Goal: Information Seeking & Learning: Learn about a topic

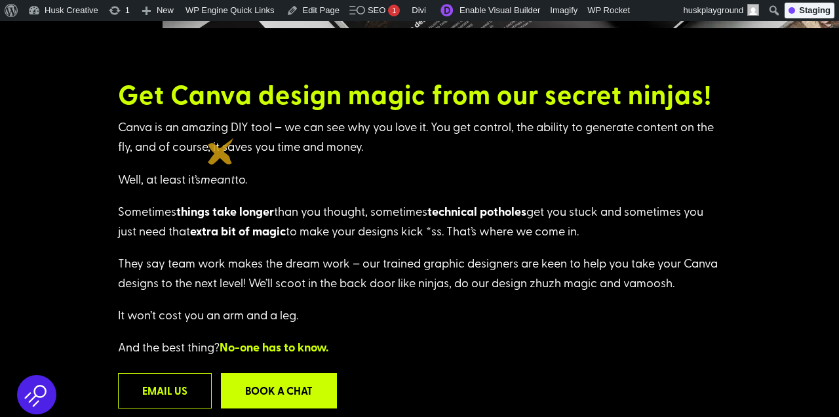
scroll to position [306, 0]
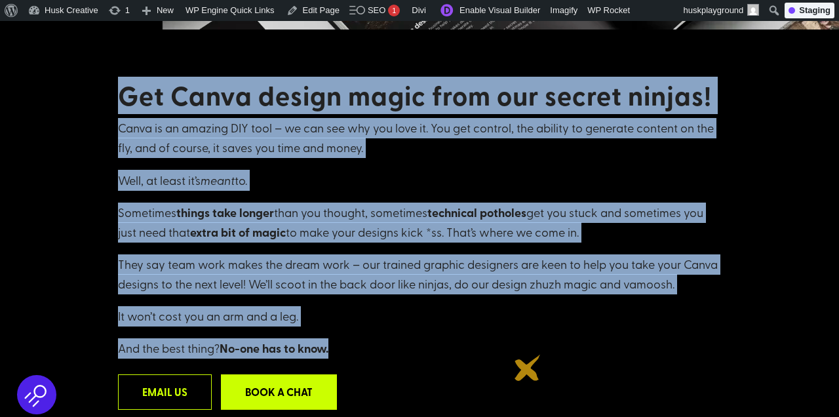
drag, startPoint x: 117, startPoint y: 92, endPoint x: 528, endPoint y: 368, distance: 494.3
click at [528, 368] on div "Get Canva design magic from our secret ninjas! Canva is an amazing DIY tool – w…" at bounding box center [419, 263] width 603 height 367
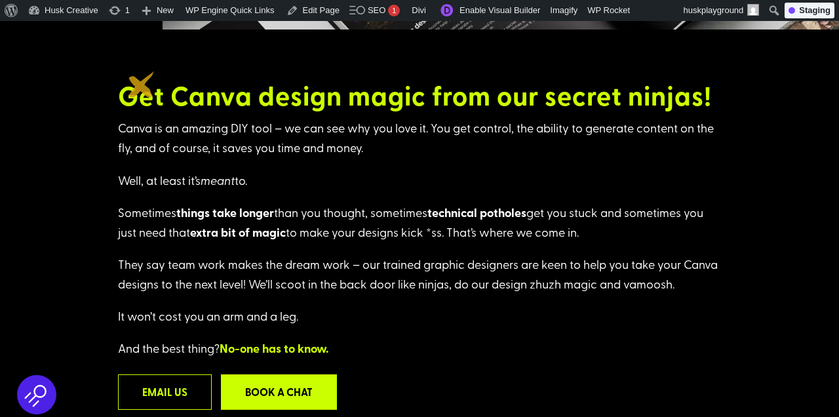
click at [130, 81] on strong "Get Canva design magic from our secret ninjas!" at bounding box center [415, 95] width 594 height 37
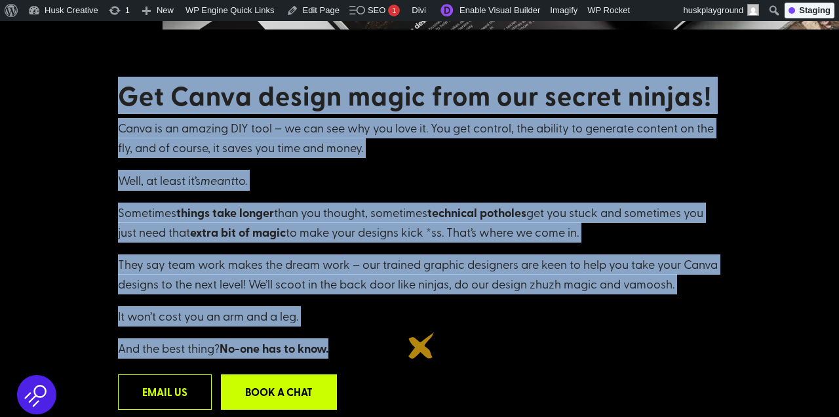
drag, startPoint x: 111, startPoint y: 85, endPoint x: 419, endPoint y: 353, distance: 408.3
click at [419, 353] on div "Get Canva design magic from our secret ninjas! Canva is an amazing DIY tool – w…" at bounding box center [419, 278] width 839 height 499
copy div "Get Canva design magic from our secret ninjas! Canva is an amazing DIY tool – w…"
click at [343, 275] on p "They say team work makes the dream work – our trained graphic designers are kee…" at bounding box center [419, 280] width 603 height 52
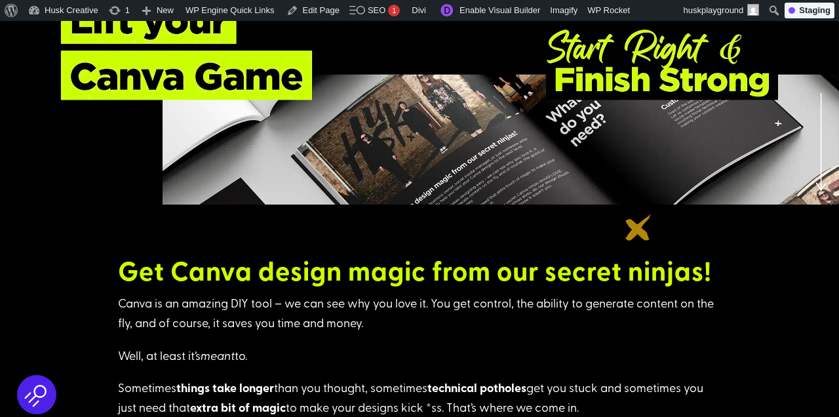
scroll to position [130, 0]
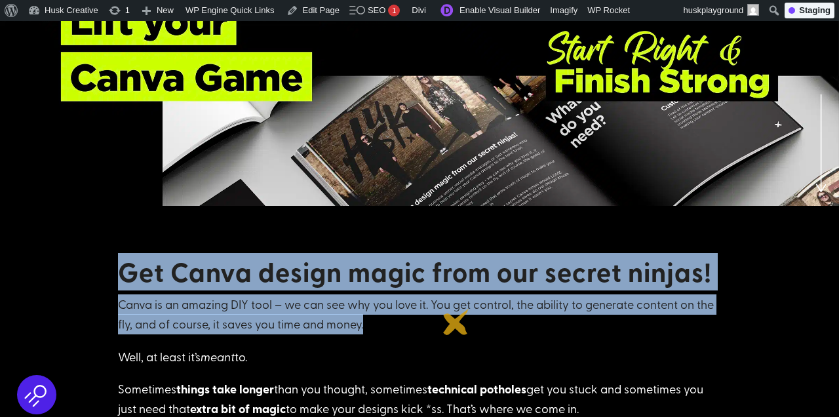
drag, startPoint x: 123, startPoint y: 267, endPoint x: 484, endPoint y: 342, distance: 368.8
click at [484, 341] on div "Get Canva design magic from our secret ninjas! Canva is an amazing DIY tool – w…" at bounding box center [419, 395] width 603 height 278
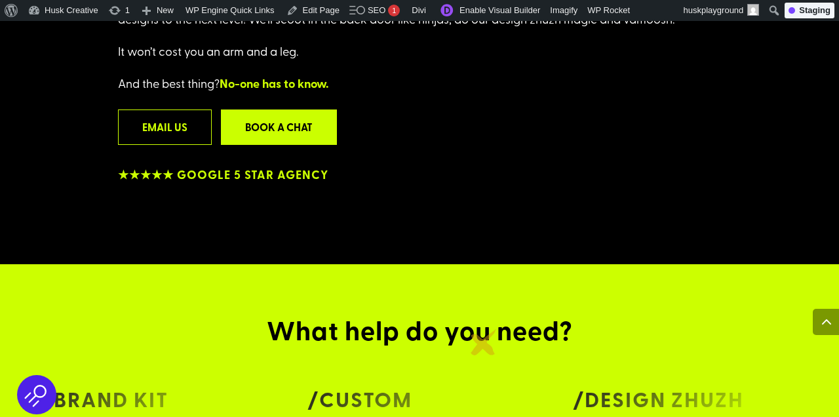
scroll to position [575, 0]
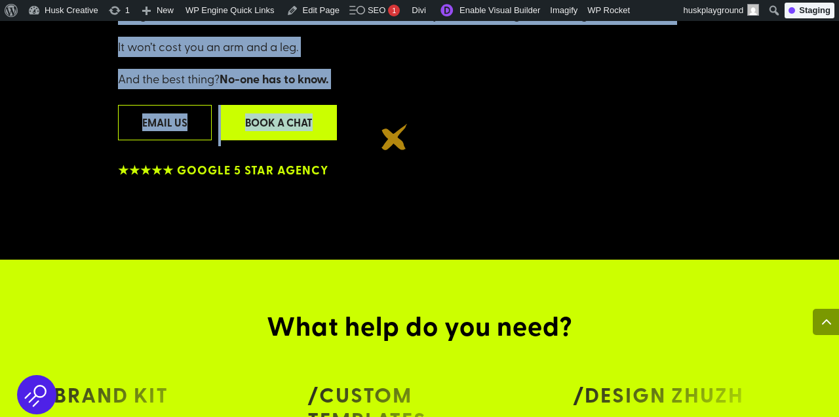
click at [394, 137] on div "Email us Book a chat" at bounding box center [419, 125] width 603 height 41
copy div "Get Canva design magic from our secret ninjas! Canva is an amazing DIY tool – w…"
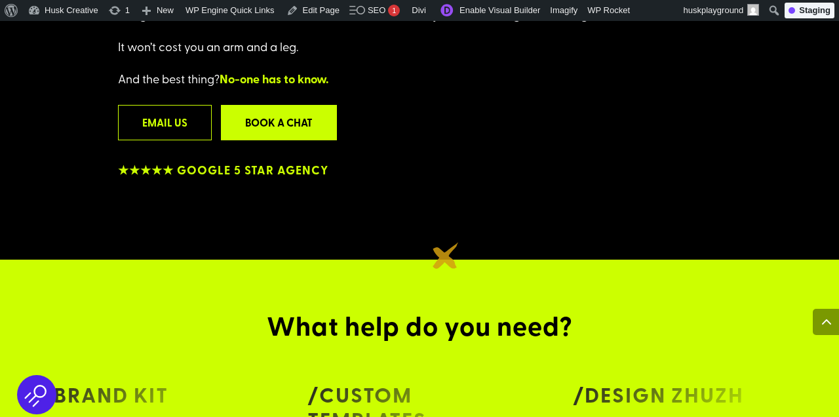
click at [446, 256] on div "Get Canva design magic from our secret ninjas! Canva is an amazing DIY tool – w…" at bounding box center [419, 9] width 839 height 499
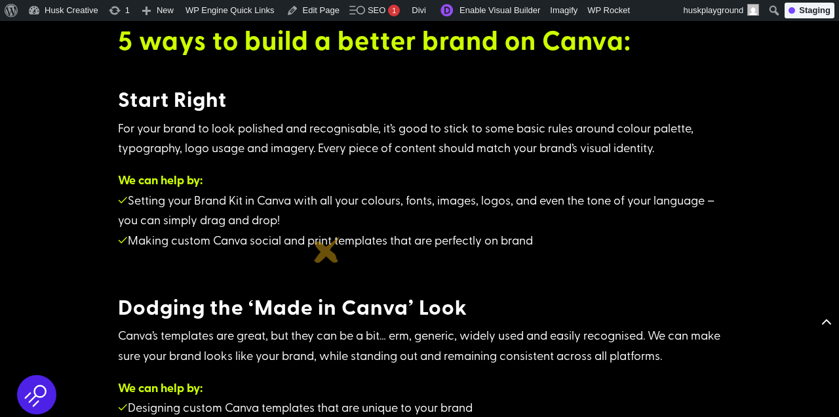
scroll to position [1869, 0]
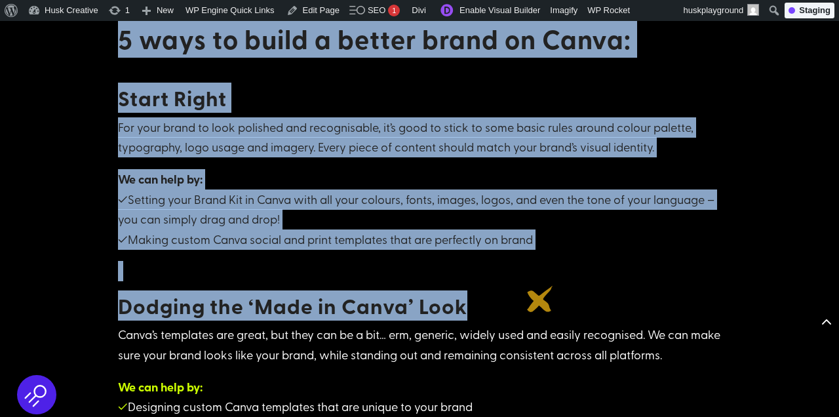
drag, startPoint x: 118, startPoint y: 53, endPoint x: 544, endPoint y: 327, distance: 506.4
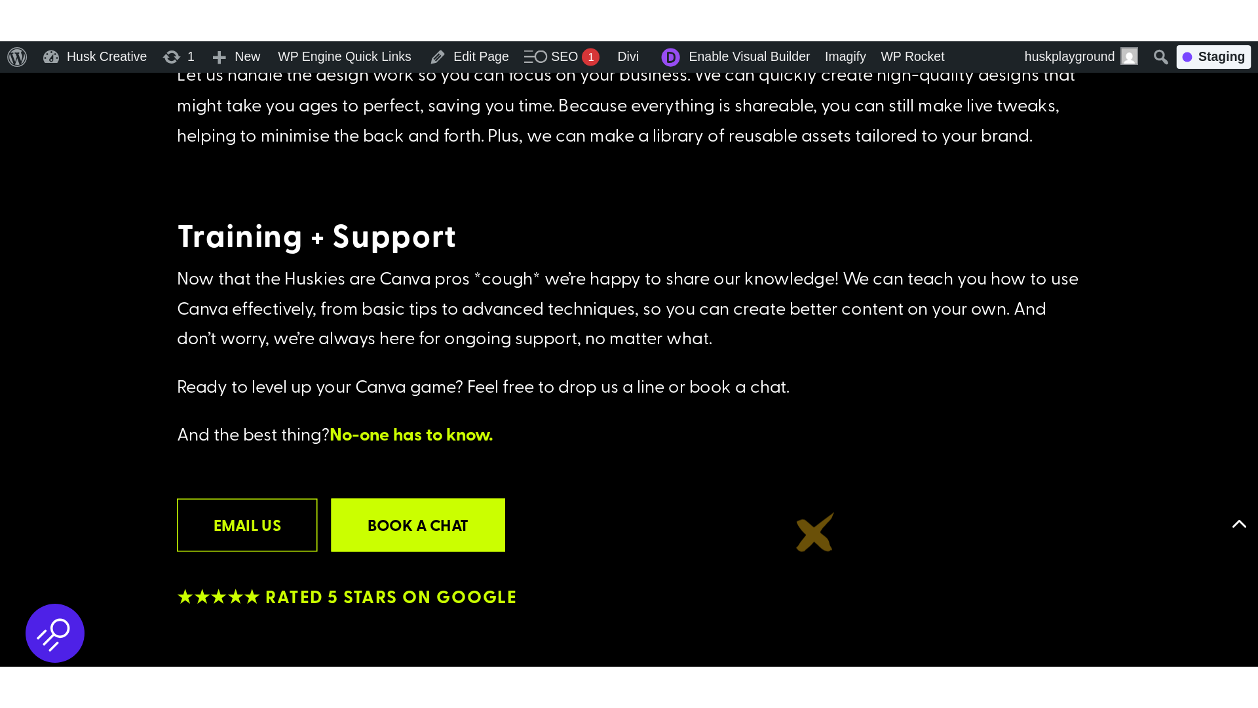
scroll to position [2655, 0]
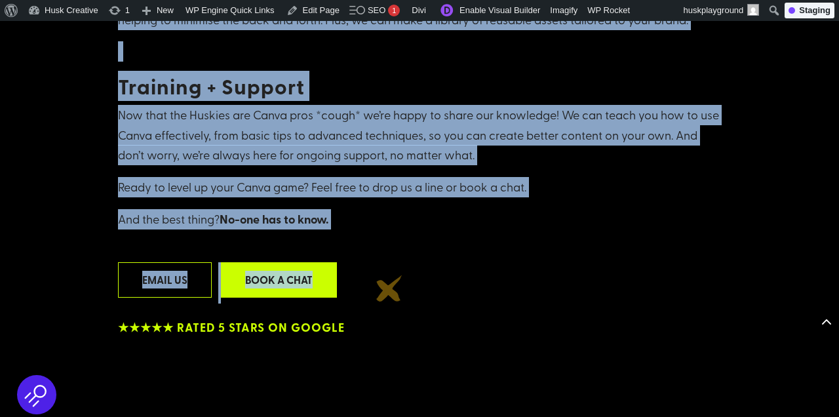
click at [389, 288] on div "Email us Book a chat" at bounding box center [419, 282] width 603 height 41
copy div "5 ways to build a better brand on Canva: Start Right For your brand to look pol…"
click at [472, 206] on p "Ready to level up your Canva game? Feel free to drop us a line or book a chat." at bounding box center [419, 193] width 603 height 32
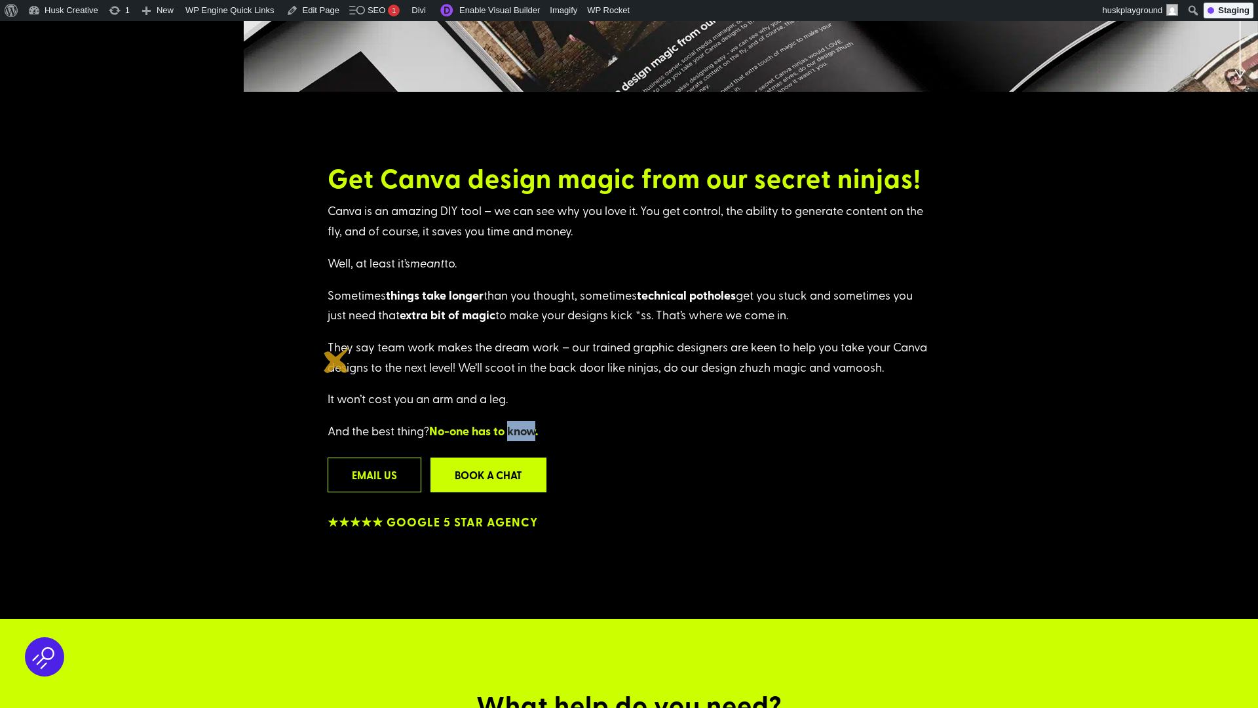
scroll to position [401, 0]
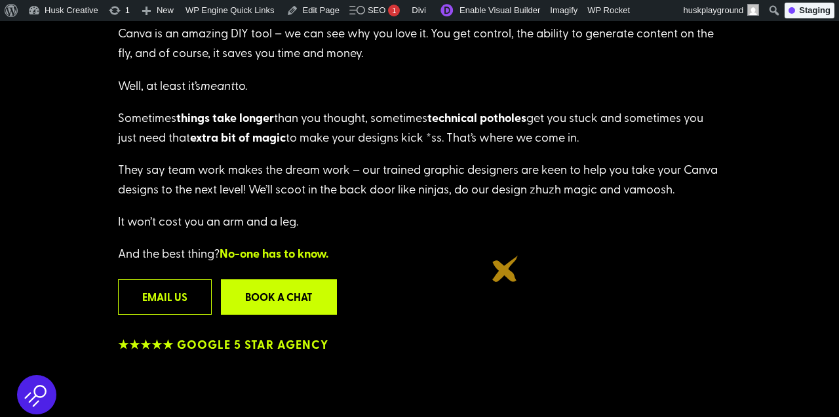
click at [505, 269] on div "Get Canva design magic from our secret ninjas! Canva is an amazing DIY tool – w…" at bounding box center [419, 168] width 603 height 367
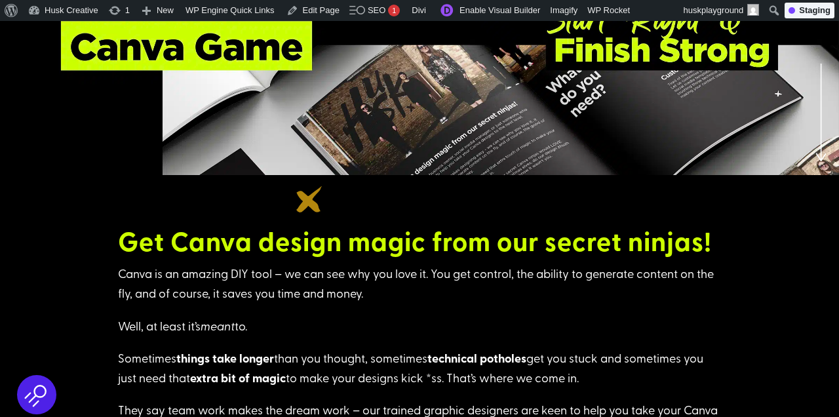
scroll to position [148, 0]
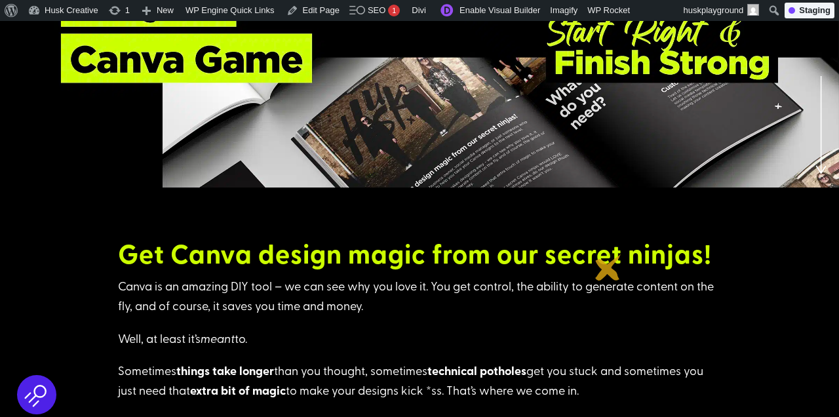
click at [605, 272] on h3 "Get Canva design magic from our secret ninjas!" at bounding box center [419, 257] width 603 height 38
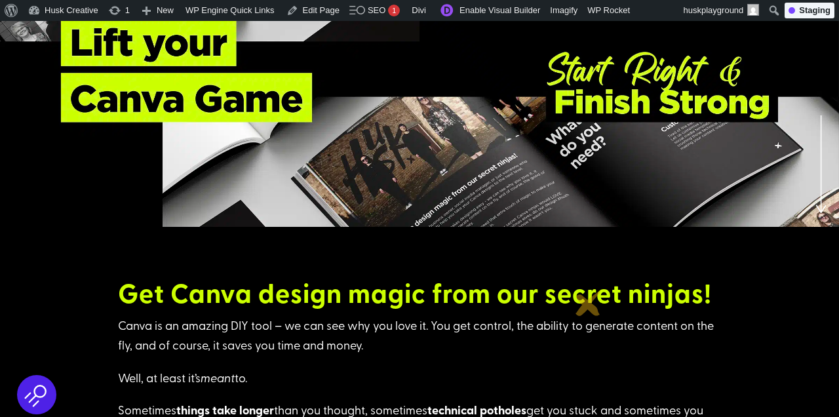
scroll to position [106, 0]
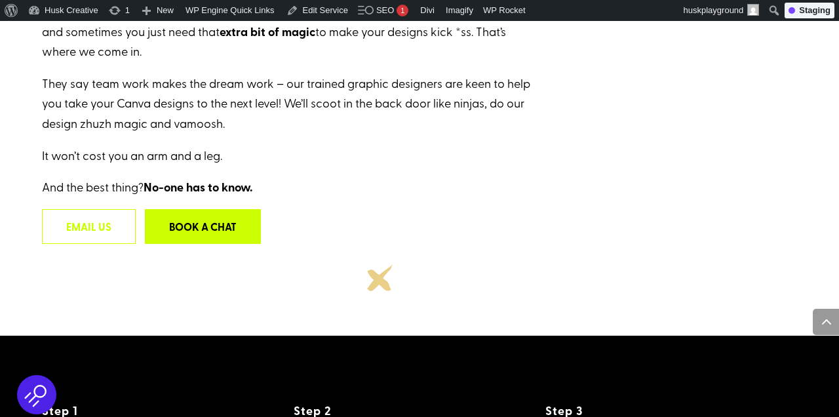
scroll to position [537, 0]
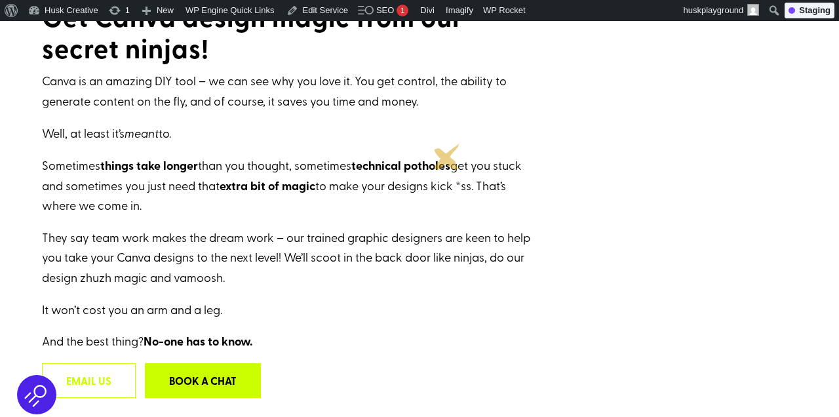
scroll to position [358, 0]
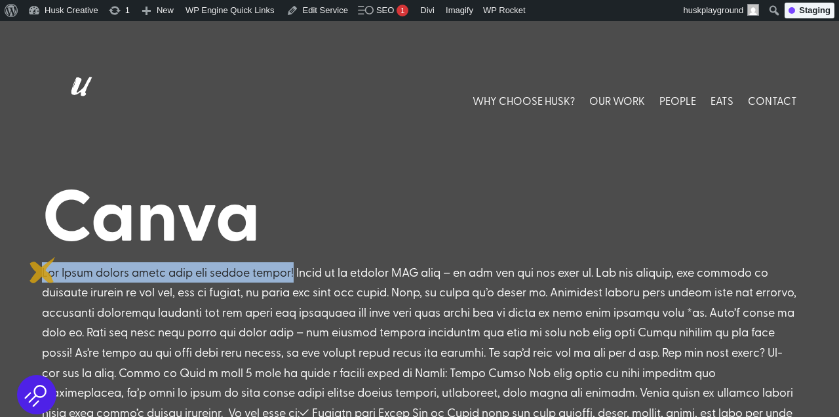
drag, startPoint x: 292, startPoint y: 272, endPoint x: 43, endPoint y: 270, distance: 249.0
click at [43, 270] on div at bounding box center [419, 352] width 755 height 180
copy div "Get Canva design magic from our secret ninjas!"
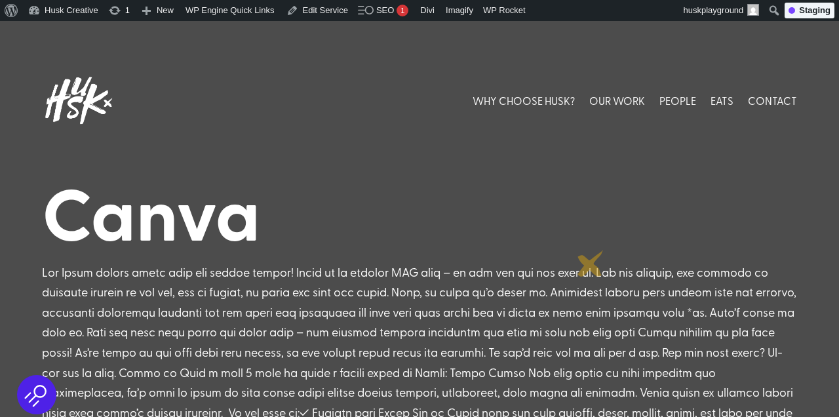
click at [590, 263] on div at bounding box center [419, 352] width 755 height 180
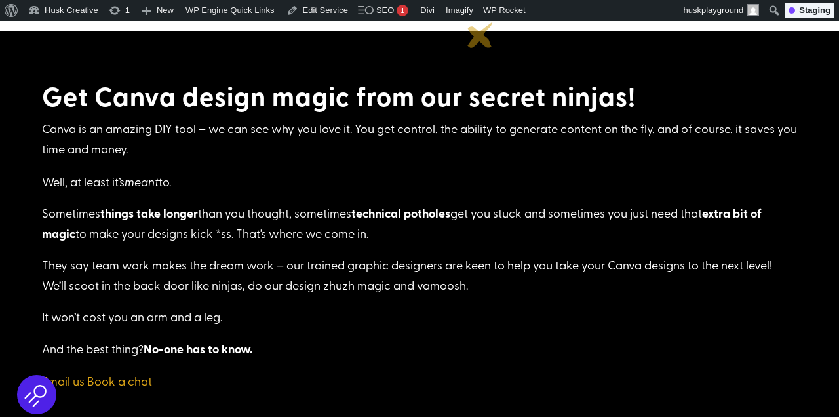
scroll to position [405, 0]
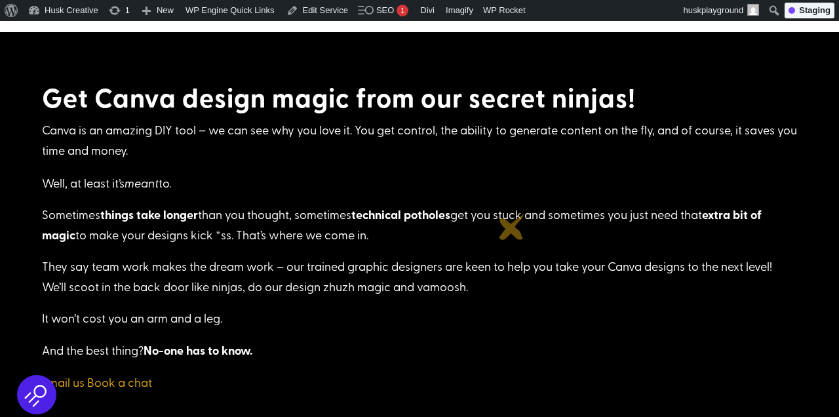
click at [512, 227] on p "Sometimes things take longer than you thought, sometimes technical potholes get…" at bounding box center [419, 230] width 755 height 52
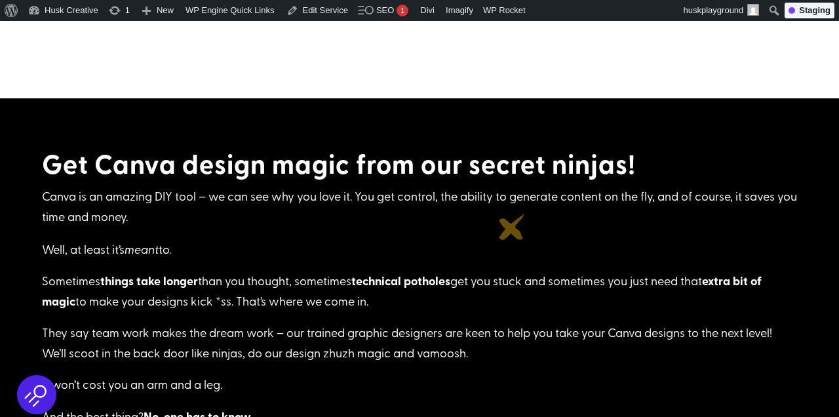
scroll to position [339, 0]
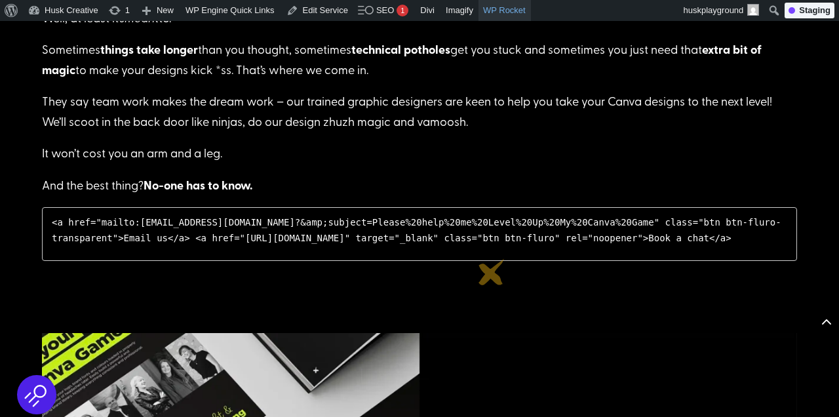
scroll to position [563, 0]
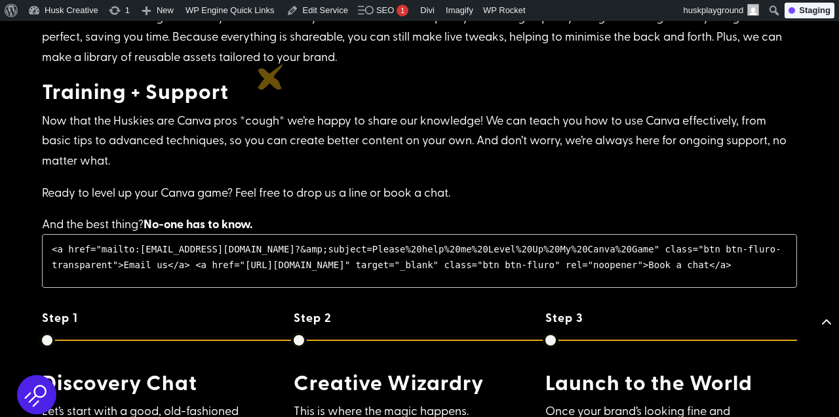
scroll to position [1788, 0]
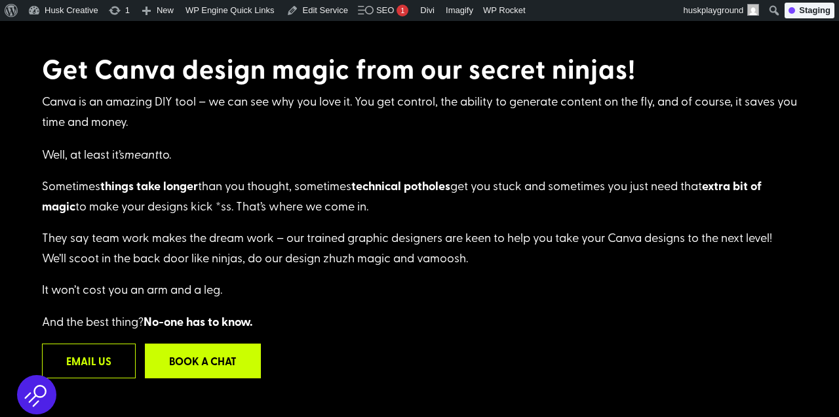
scroll to position [433, 0]
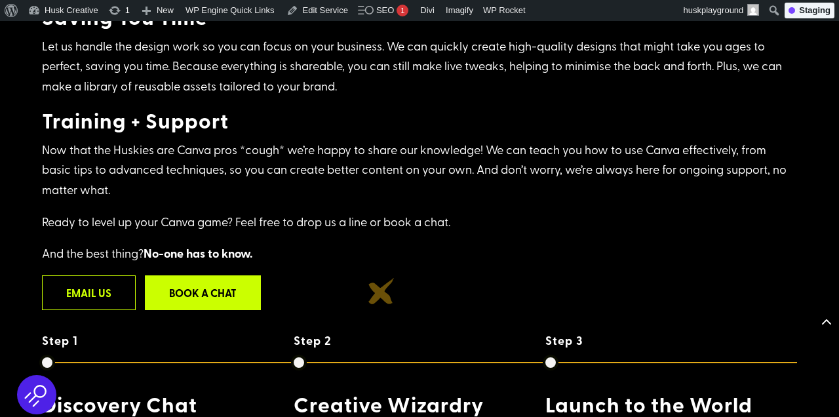
scroll to position [1791, 0]
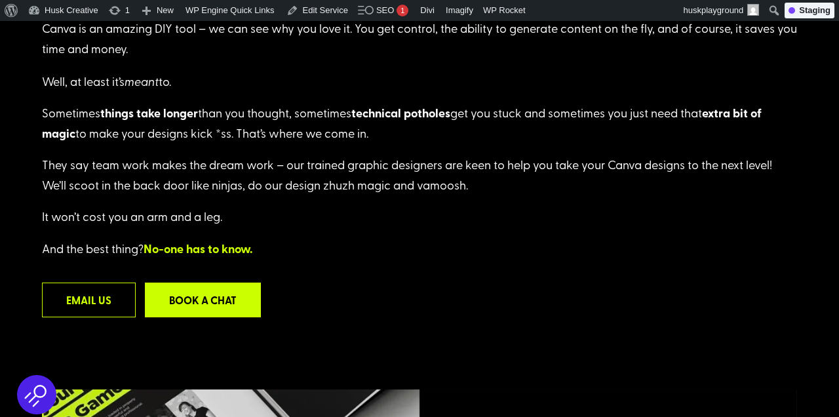
scroll to position [520, 0]
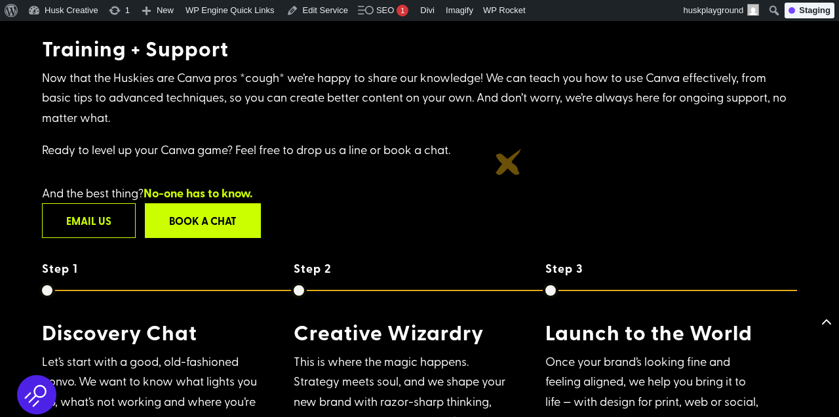
scroll to position [1870, 0]
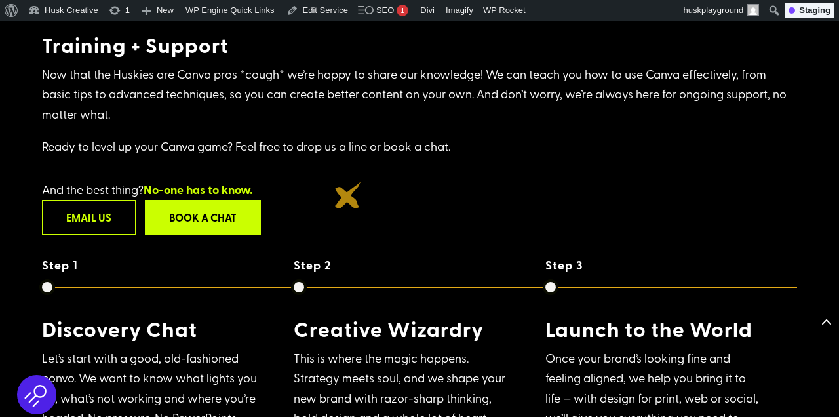
click at [348, 195] on p "And the best thing? No-one has to know." at bounding box center [419, 190] width 755 height 20
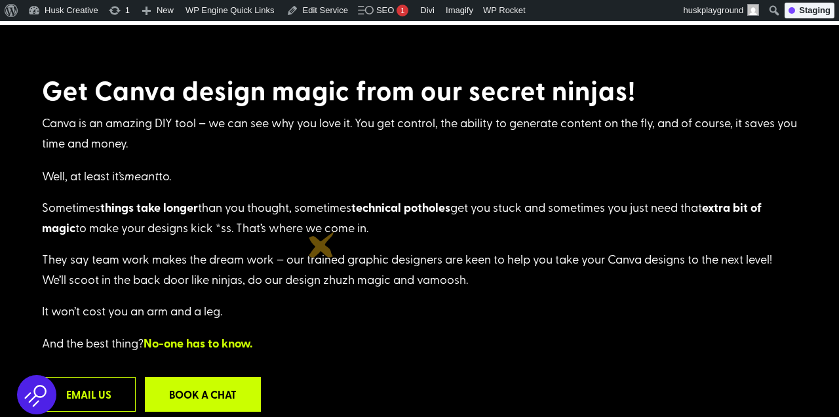
scroll to position [424, 0]
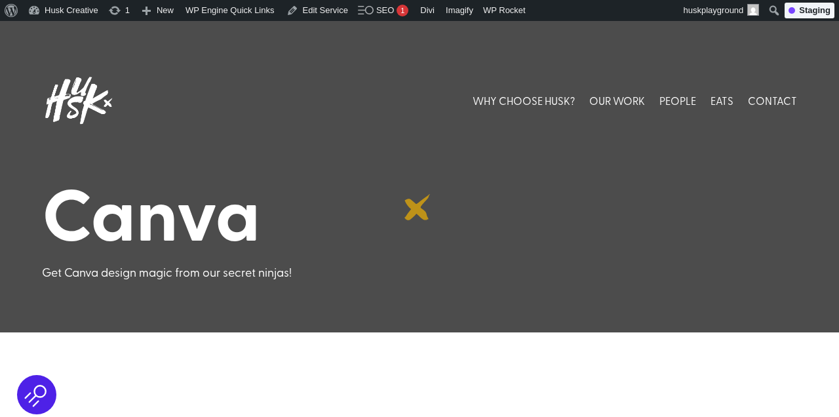
click at [417, 207] on h1 "Canva" at bounding box center [419, 215] width 755 height 93
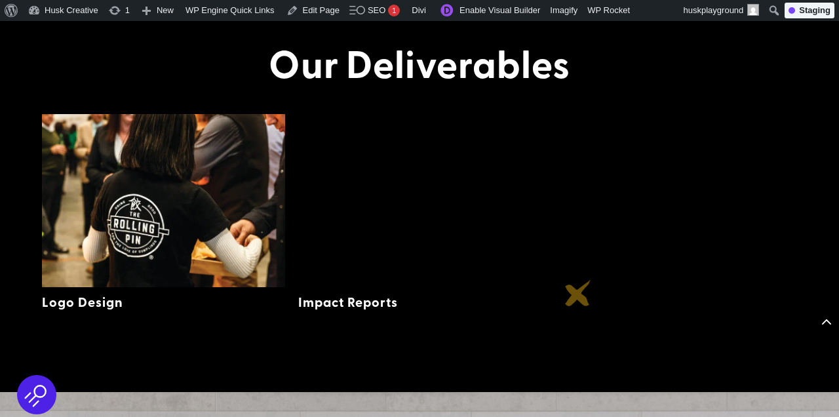
scroll to position [2039, 0]
